Goal: Find specific page/section: Find specific page/section

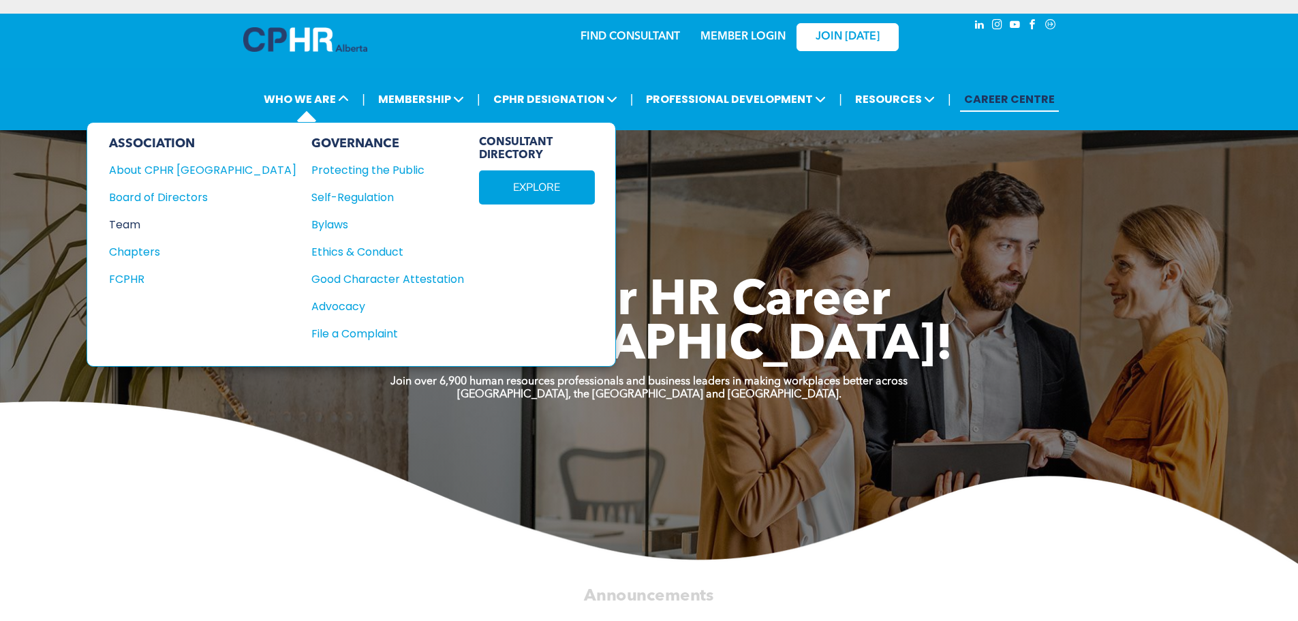
click at [126, 225] on div "Team" at bounding box center [193, 224] width 169 height 17
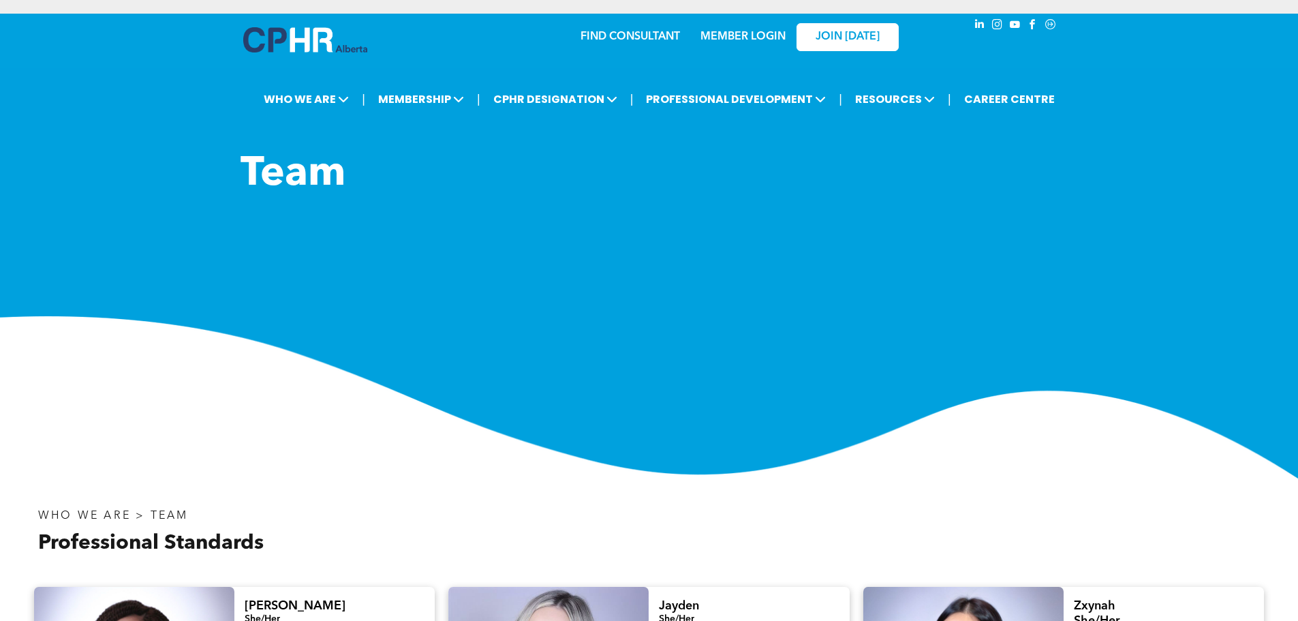
scroll to position [341, 0]
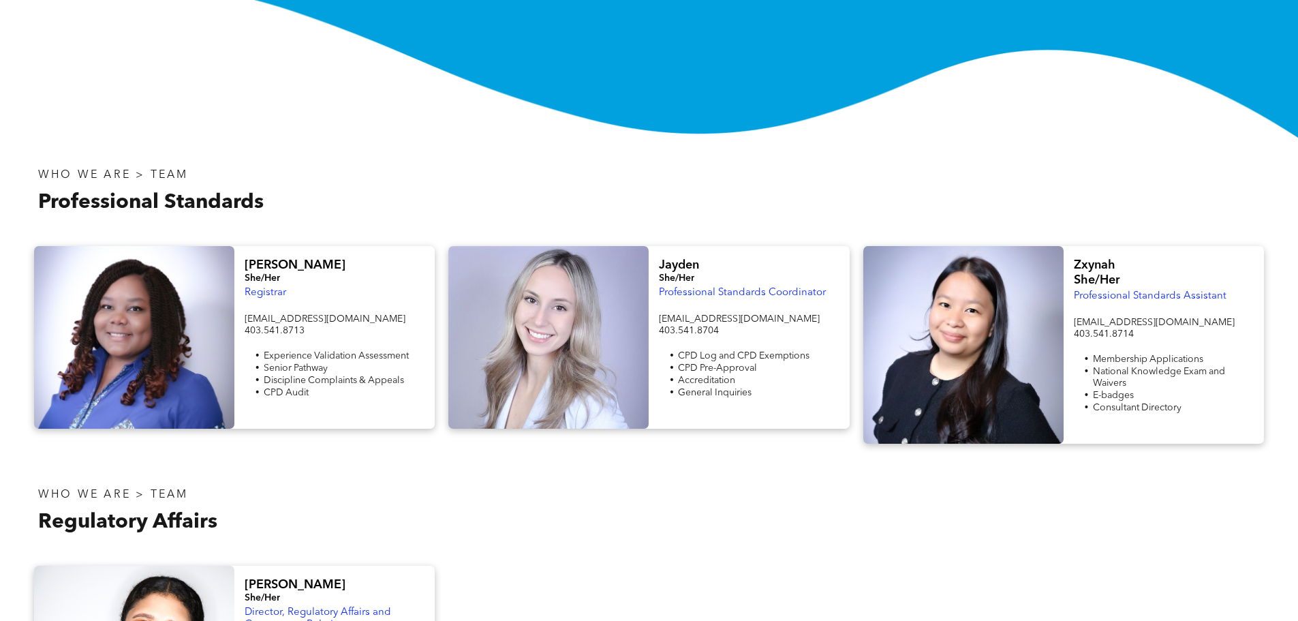
click at [444, 226] on div "WHO WE ARE > TEAM Professional Standards" at bounding box center [338, 191] width 622 height 81
click at [441, 215] on h3 "Professional Standards" at bounding box center [338, 202] width 600 height 25
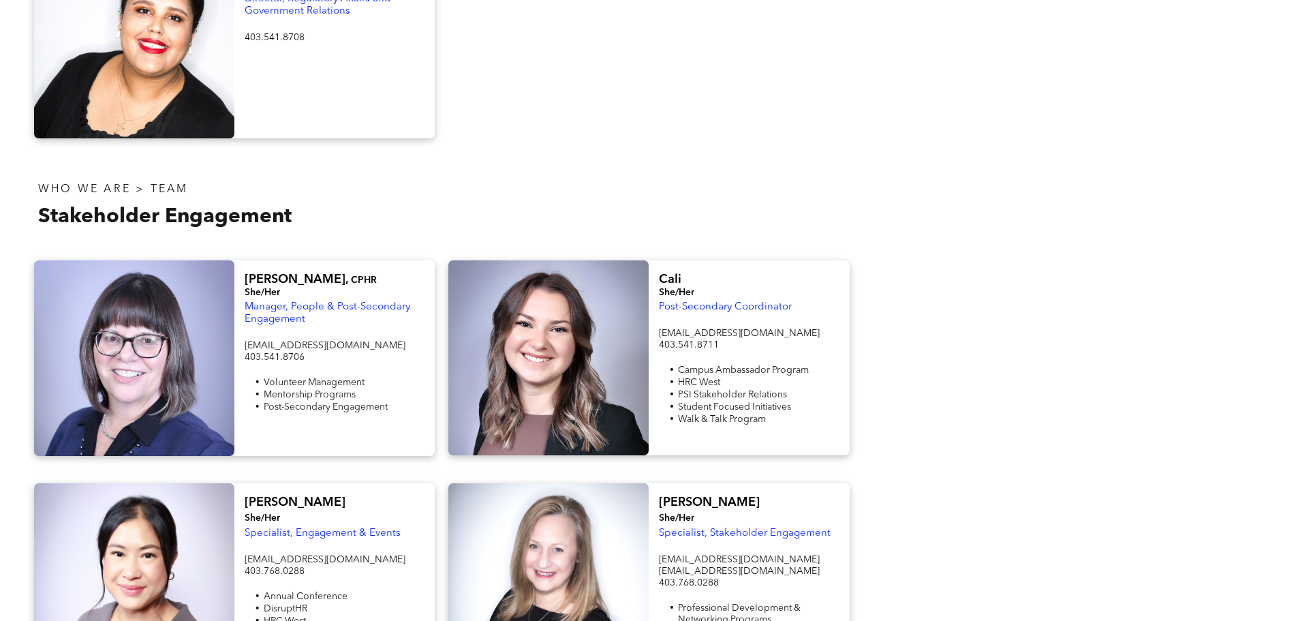
scroll to position [1022, 0]
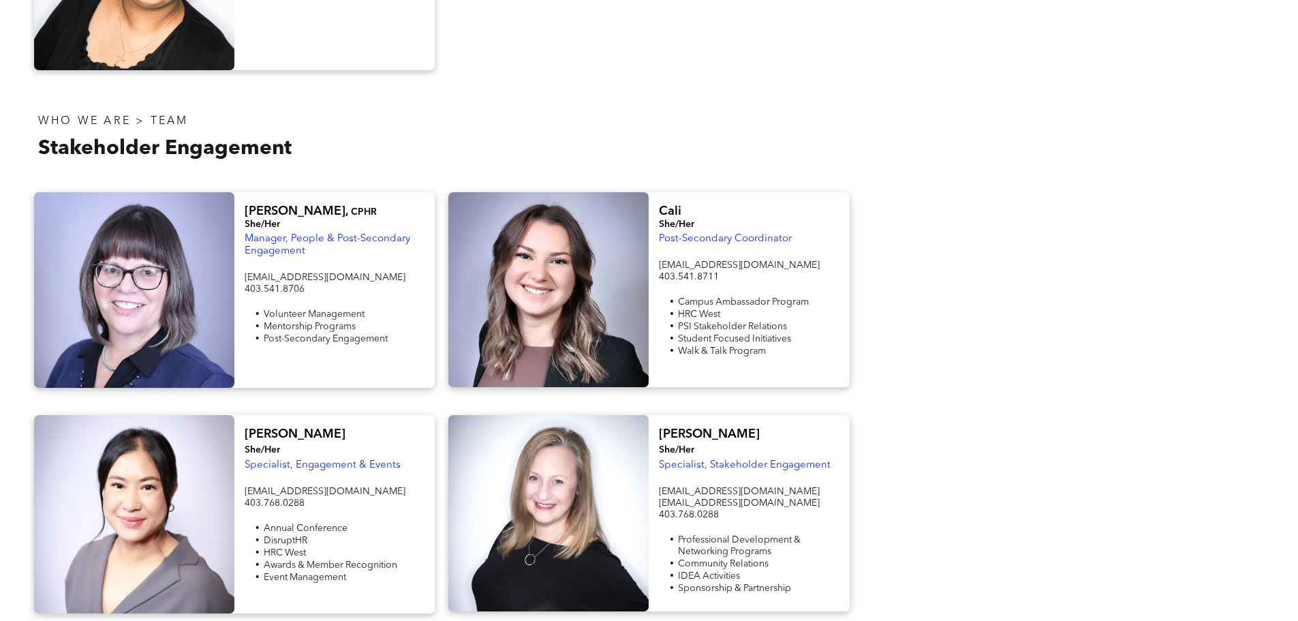
click at [332, 334] on span "Post-Secondary Engagement" at bounding box center [326, 339] width 124 height 10
click at [74, 248] on div at bounding box center [134, 290] width 200 height 196
